Goal: Information Seeking & Learning: Learn about a topic

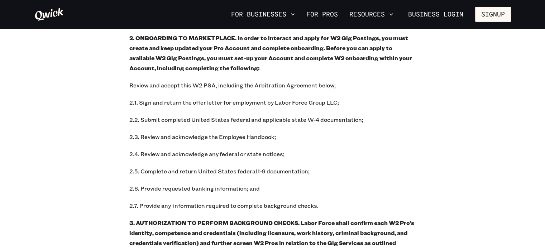
scroll to position [456, 0]
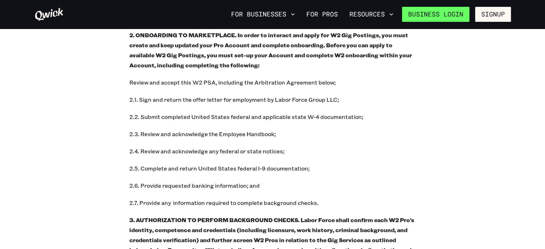
click at [456, 15] on link "Business Login" at bounding box center [435, 14] width 67 height 15
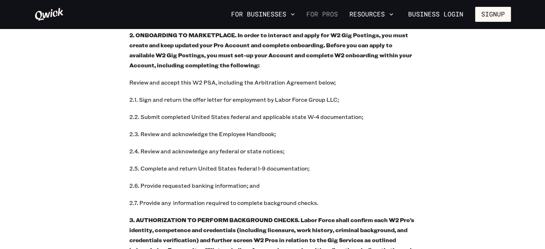
click at [326, 12] on link "For Pros" at bounding box center [321, 14] width 37 height 12
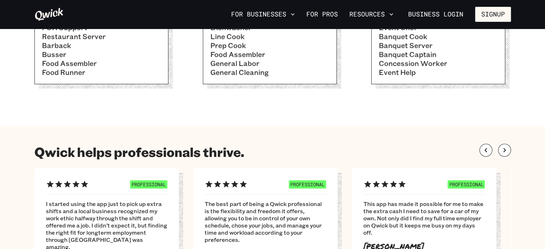
scroll to position [313, 0]
click at [364, 17] on button "Resources" at bounding box center [371, 14] width 50 height 12
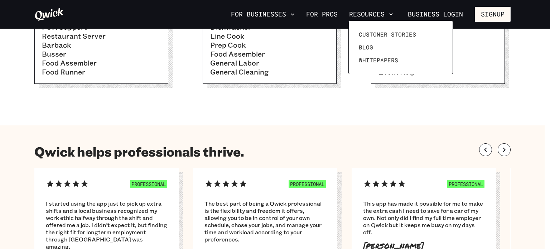
click at [367, 119] on div at bounding box center [275, 124] width 550 height 249
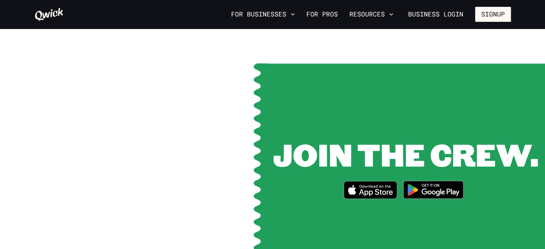
scroll to position [877, 0]
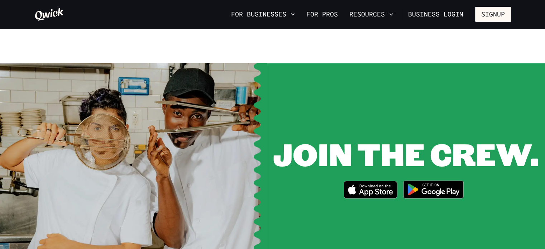
click at [540, 139] on div "JOIN THE CREW. Download_on_the_App_Store_Badge_US-UK_RGB_blk_4SVG_092917" at bounding box center [406, 170] width 278 height 214
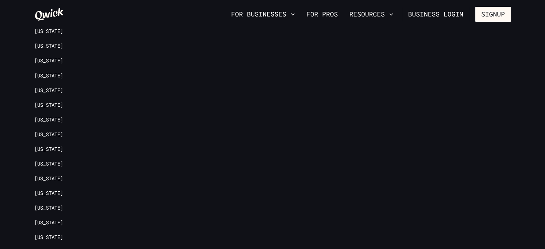
scroll to position [1524, 0]
click at [2, 120] on footer "Locations [US_STATE] [US_STATE] [US_STATE] [US_STATE] [US_STATE] [US_STATE] [US…" at bounding box center [272, 163] width 545 height 501
click at [34, 200] on div "Locations [US_STATE] [US_STATE] [US_STATE] [US_STATE] [US_STATE] [US_STATE] [US…" at bounding box center [272, 164] width 491 height 432
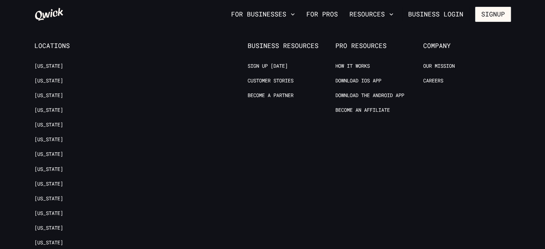
scroll to position [1428, 0]
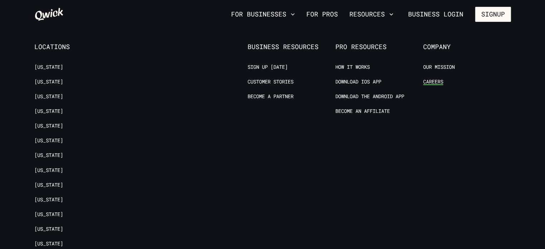
click at [430, 78] on link "Careers" at bounding box center [433, 81] width 20 height 7
